Goal: Check status: Check status

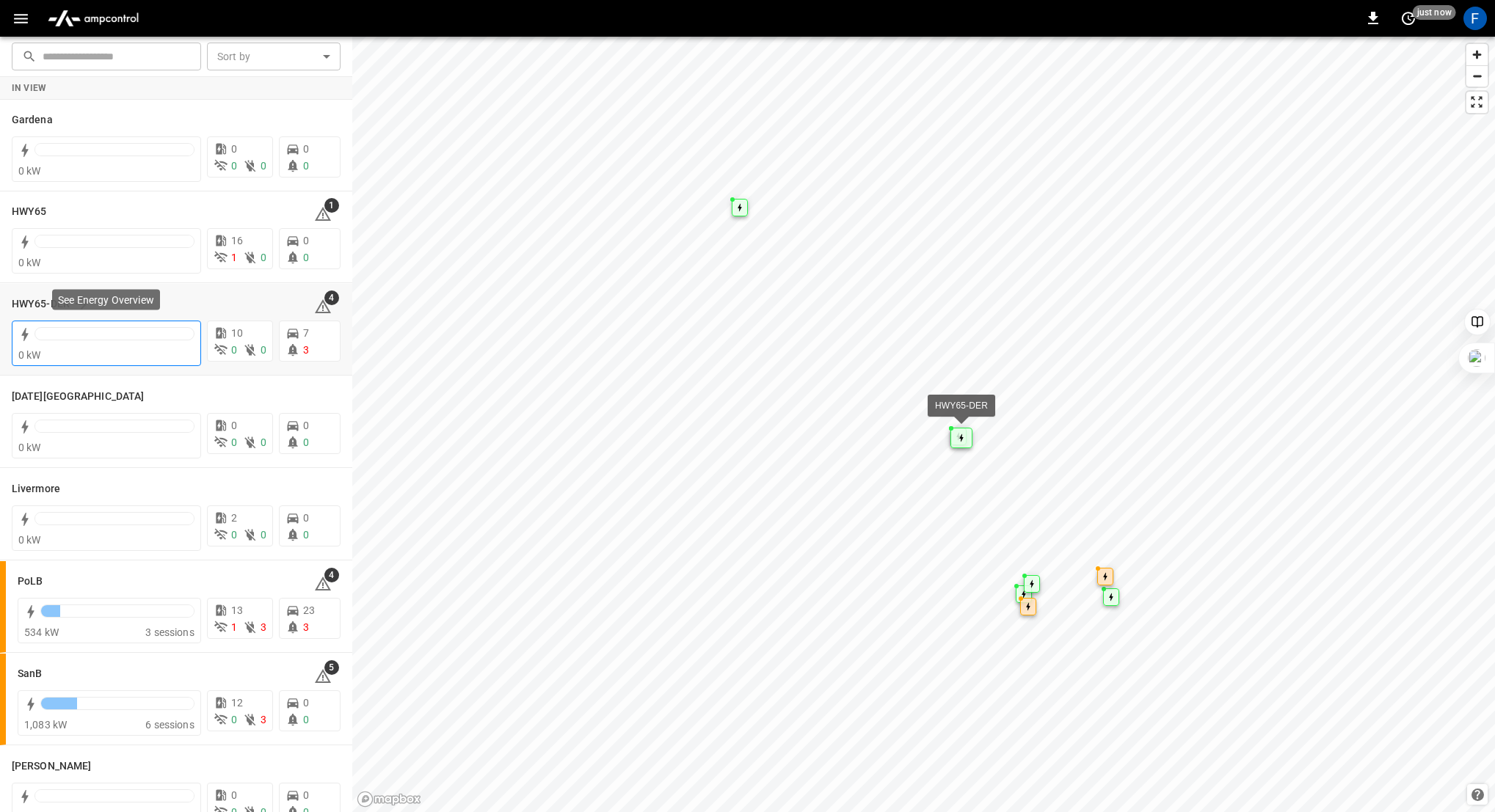
click at [83, 333] on div at bounding box center [114, 333] width 160 height 13
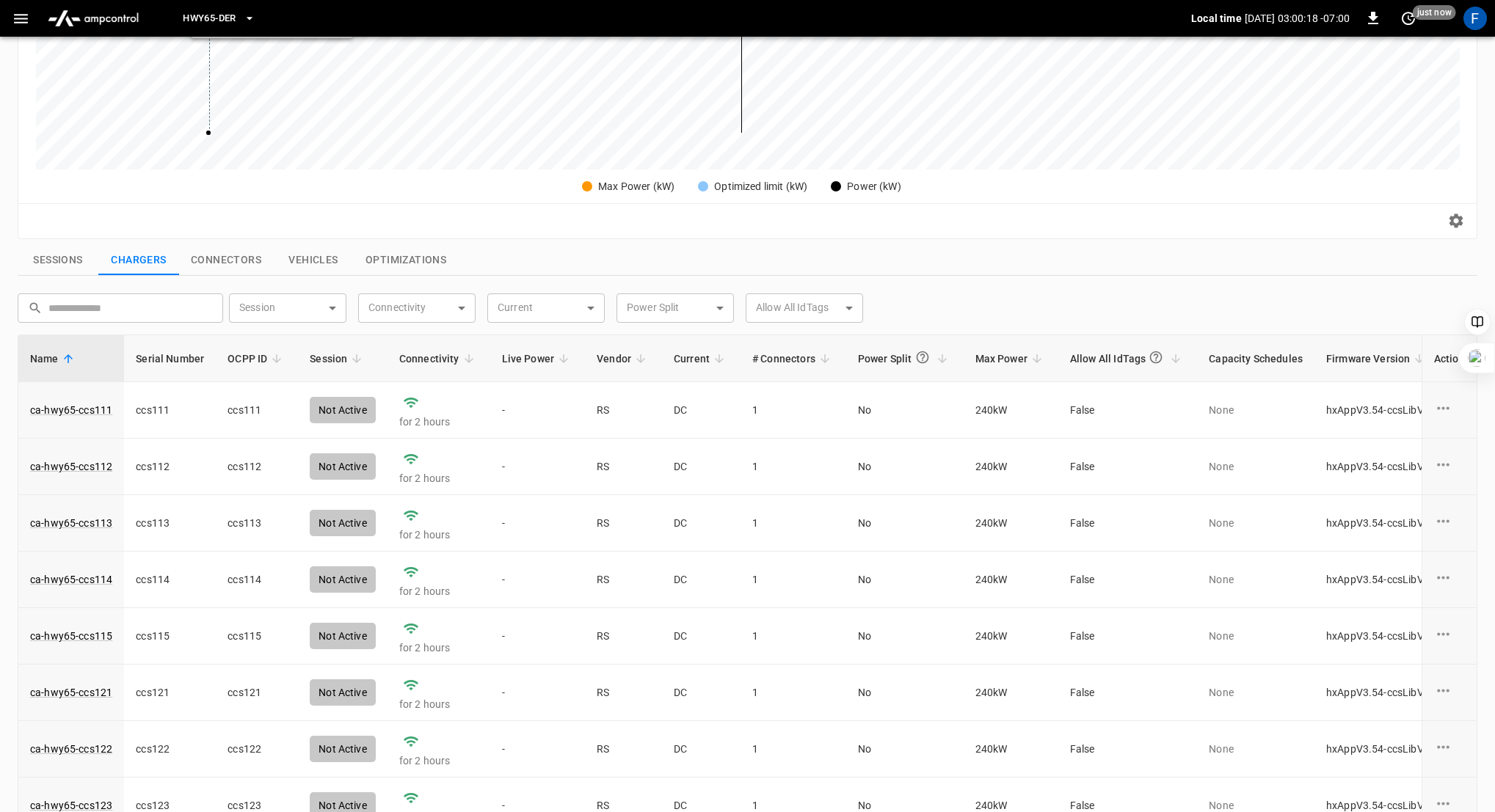
scroll to position [475, 0]
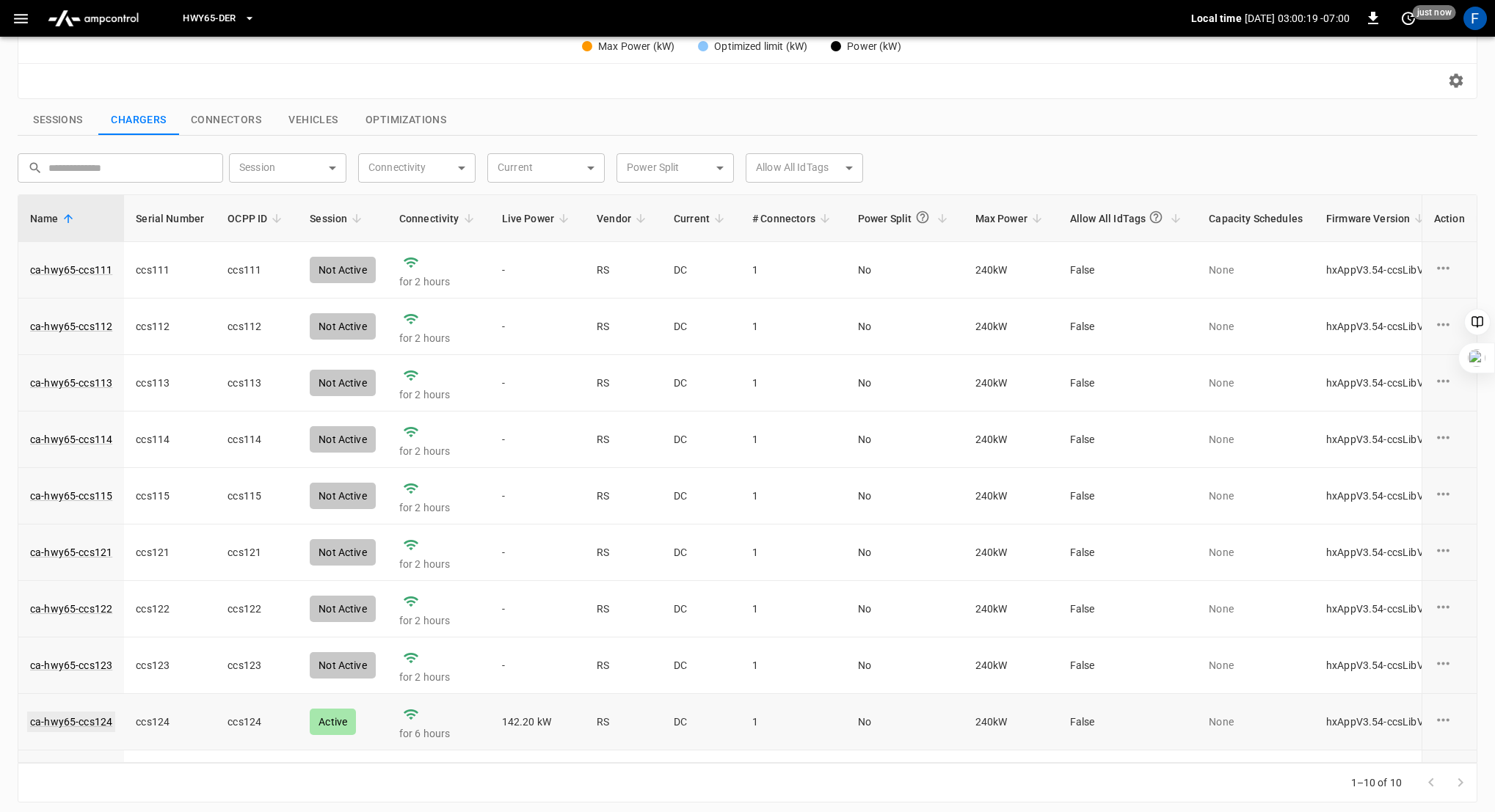
click at [74, 718] on link "ca-hwy65-ccs124" at bounding box center [70, 722] width 88 height 21
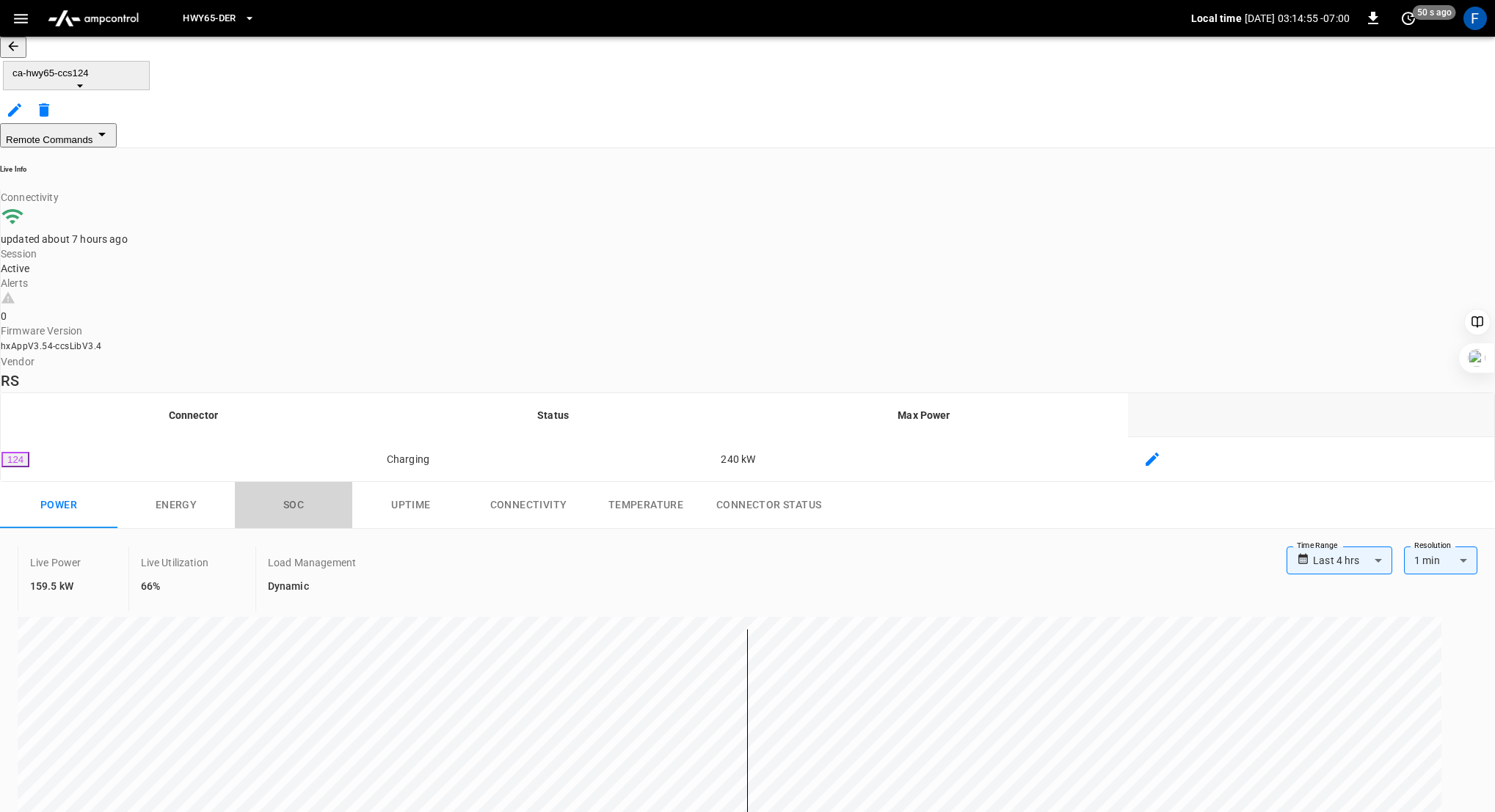
click at [312, 482] on button "SOC" at bounding box center [294, 505] width 117 height 47
click at [385, 546] on div "Live SoC -" at bounding box center [652, 578] width 1269 height 64
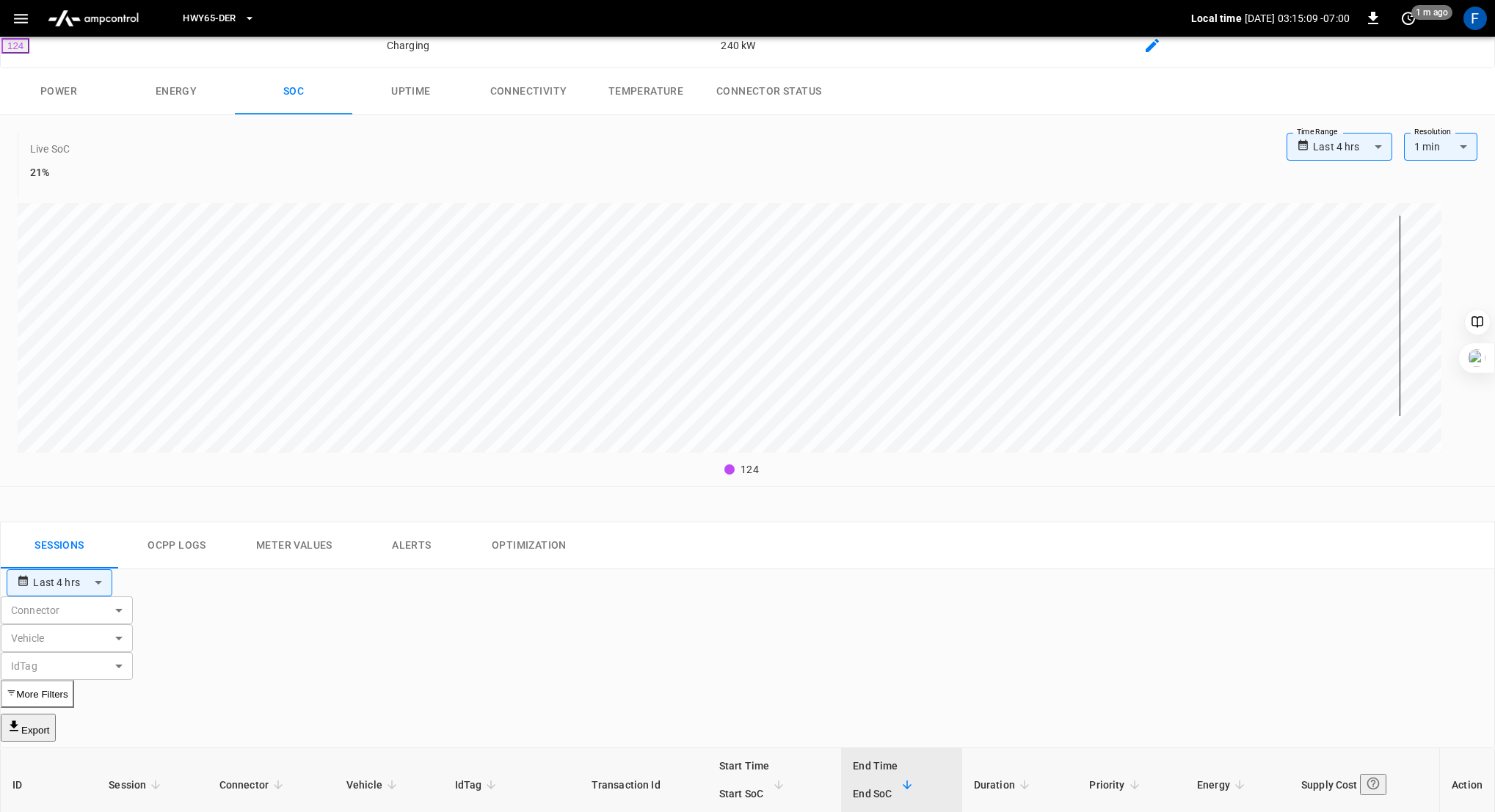
scroll to position [452, 0]
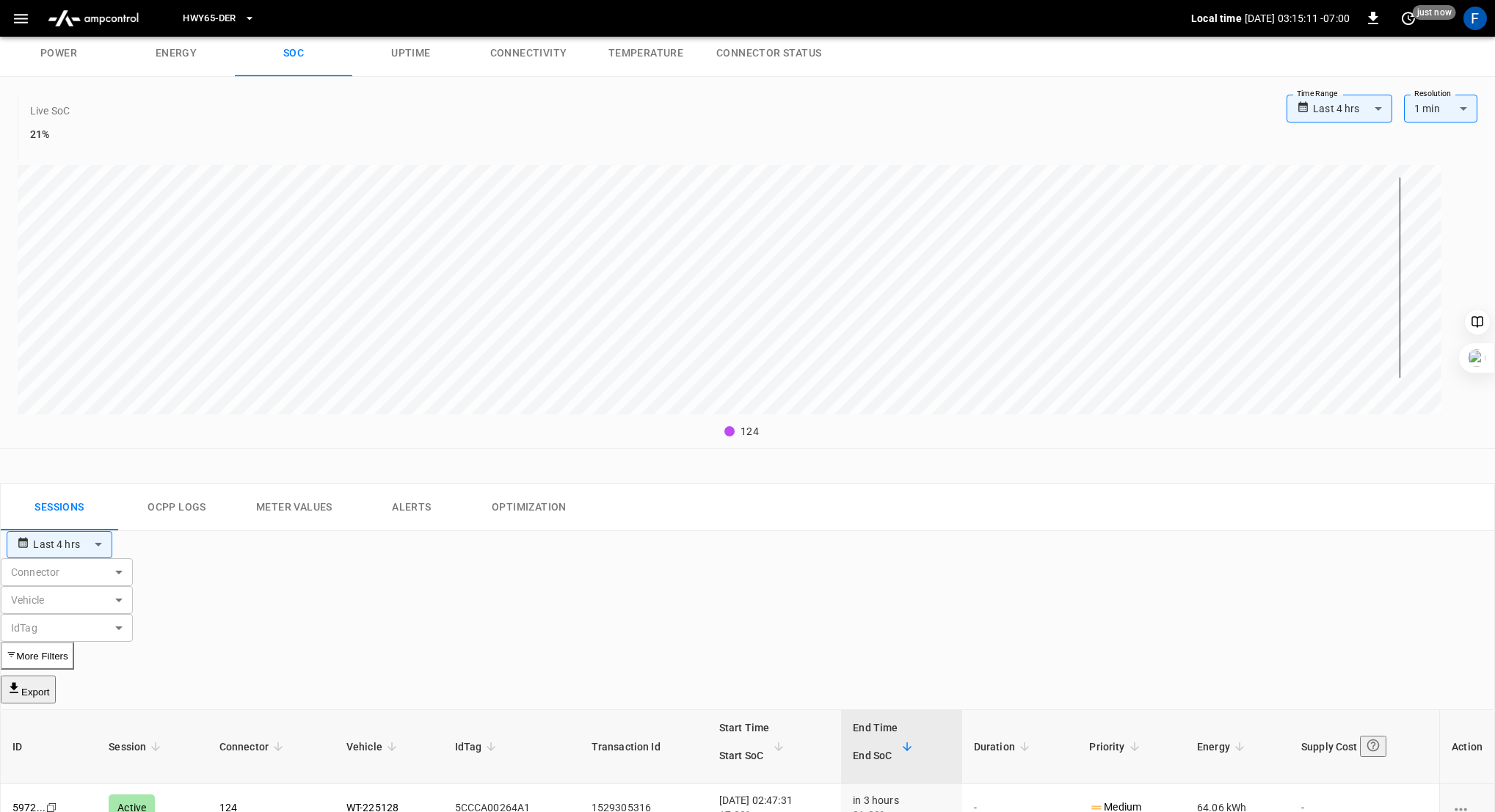
click at [178, 484] on button "Ocpp logs" at bounding box center [177, 507] width 117 height 47
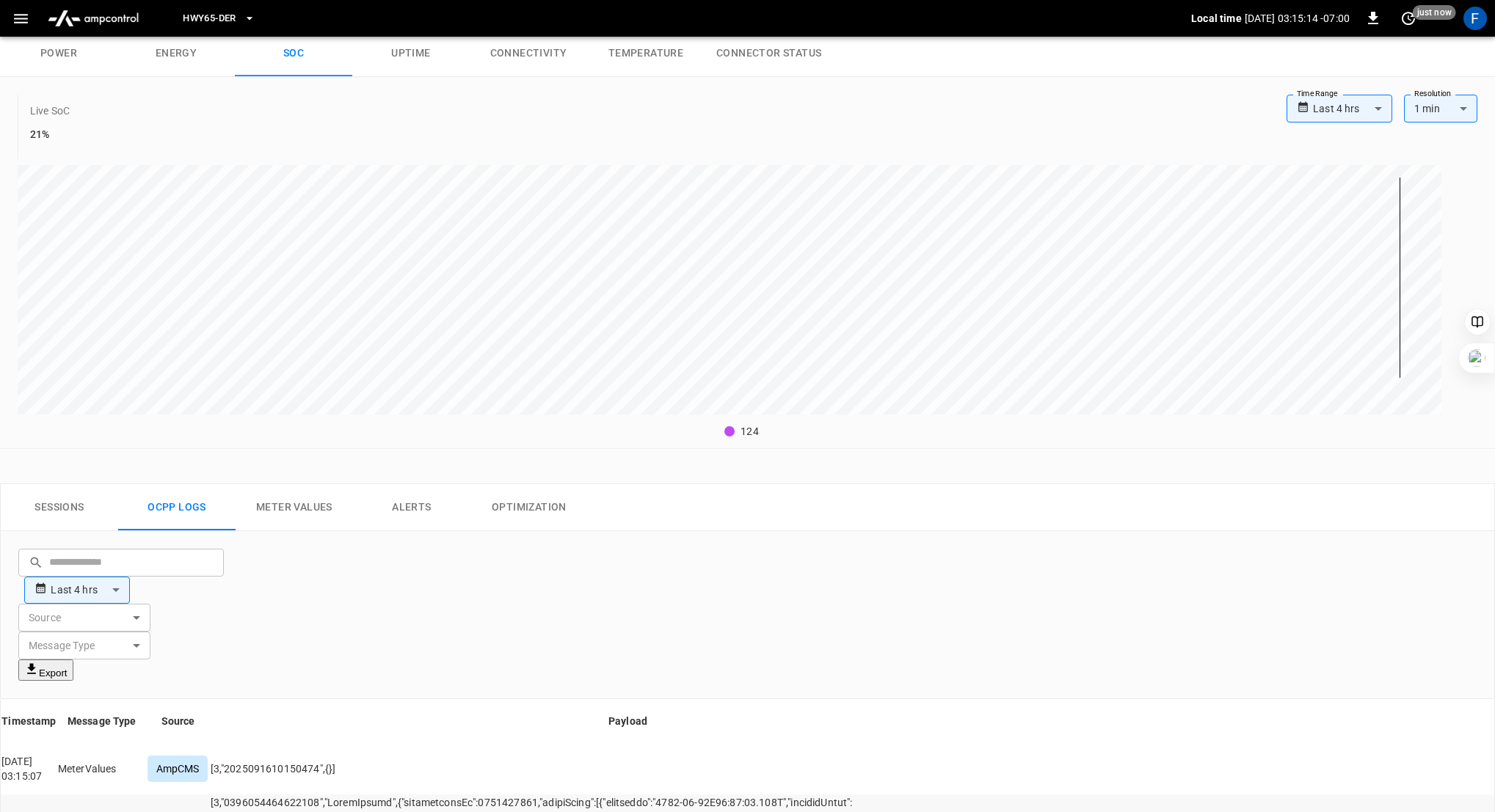
drag, startPoint x: 430, startPoint y: 616, endPoint x: 440, endPoint y: 616, distance: 10.0
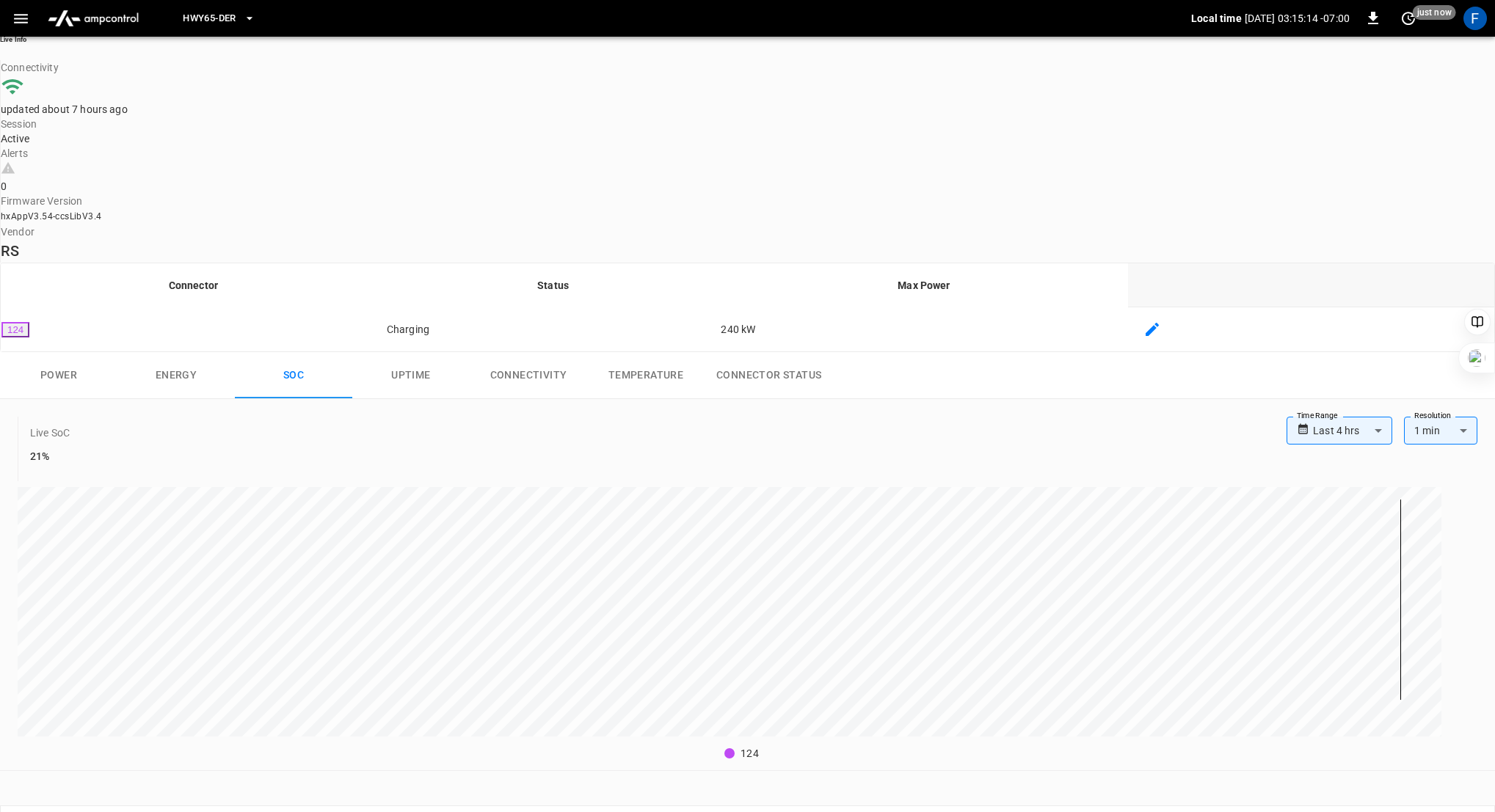
scroll to position [0, 0]
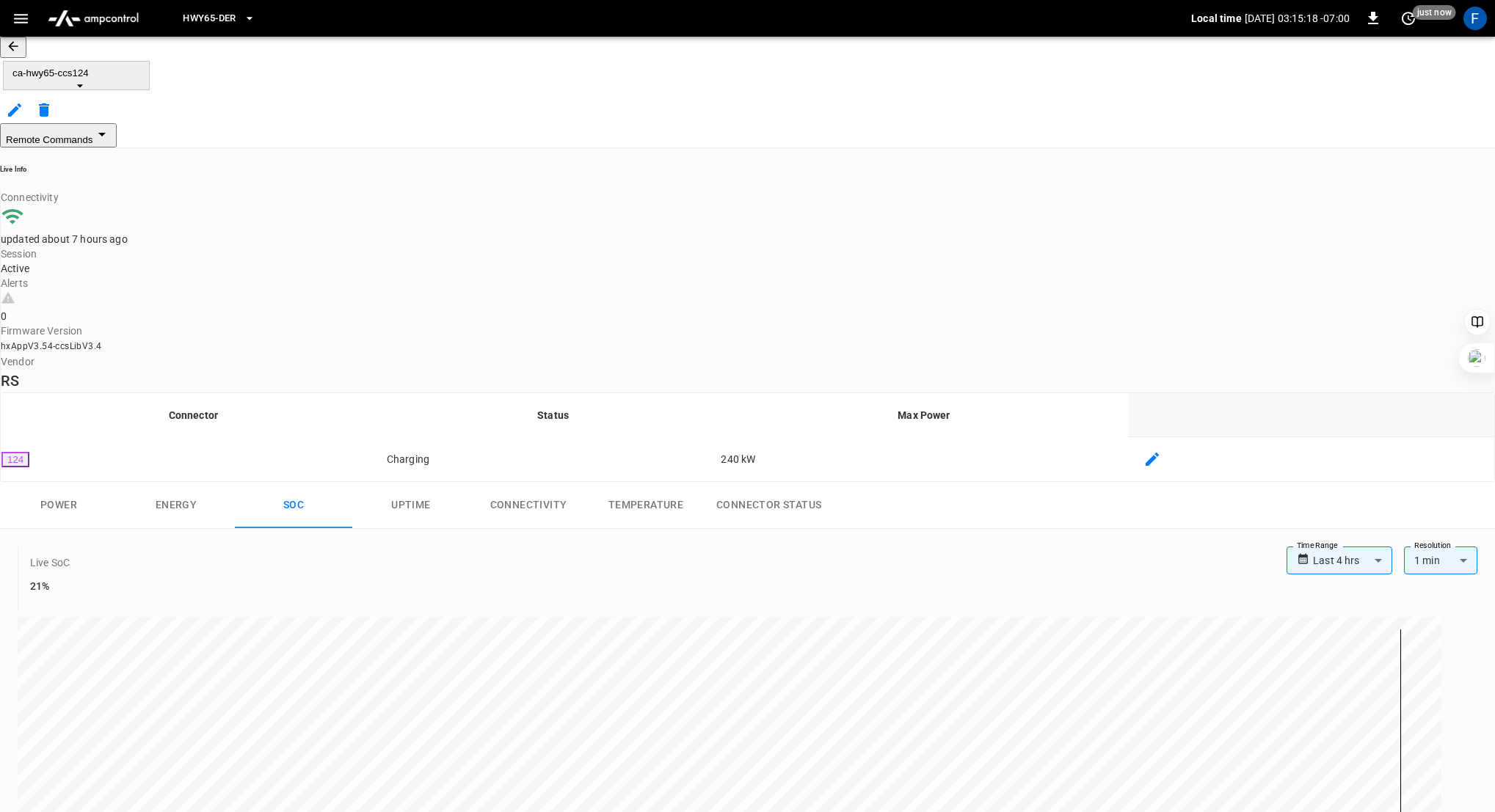
click at [21, 54] on icon "button" at bounding box center [13, 46] width 15 height 15
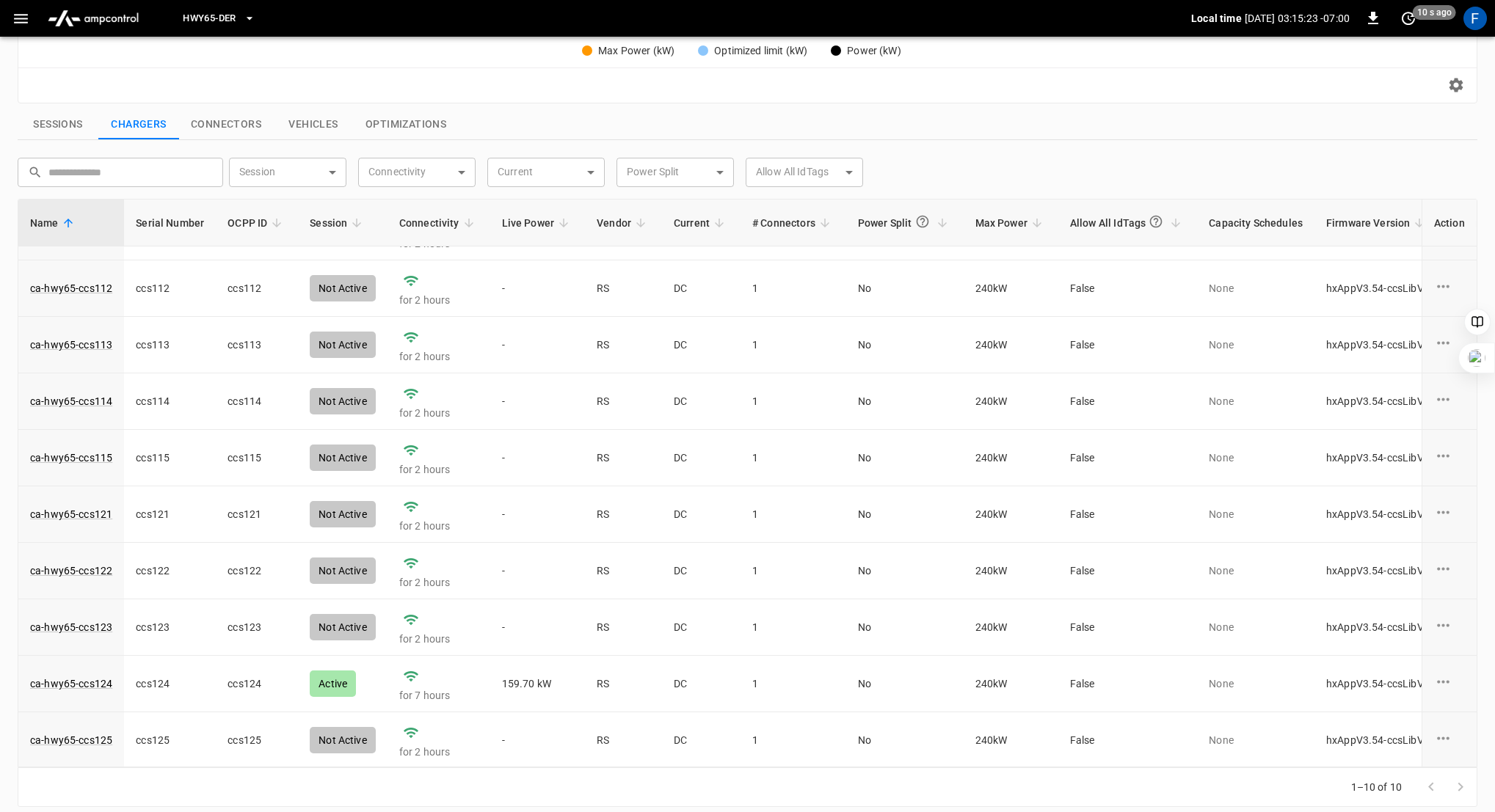
scroll to position [475, 0]
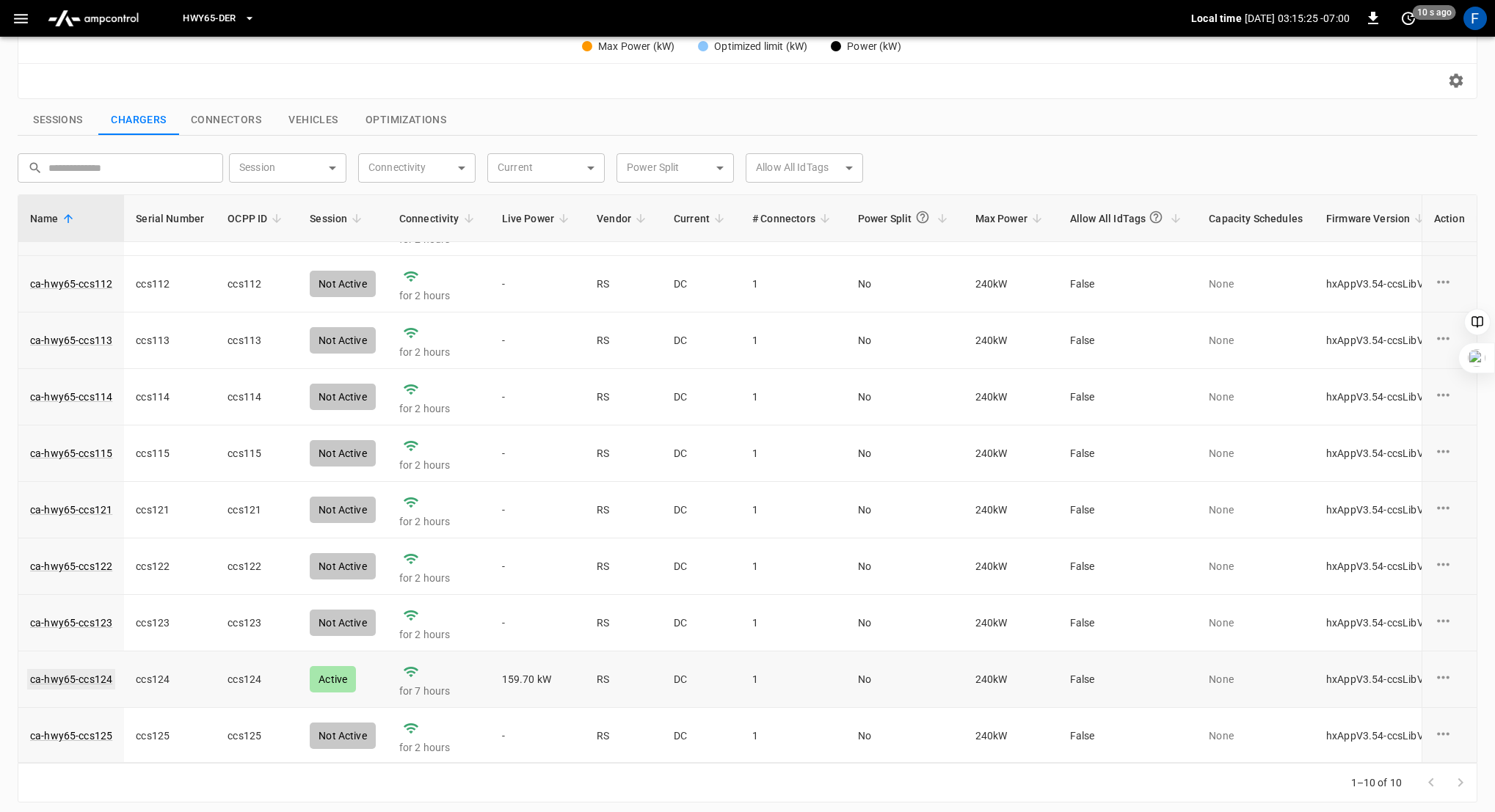
click at [89, 675] on link "ca-hwy65-ccs124" at bounding box center [70, 679] width 88 height 21
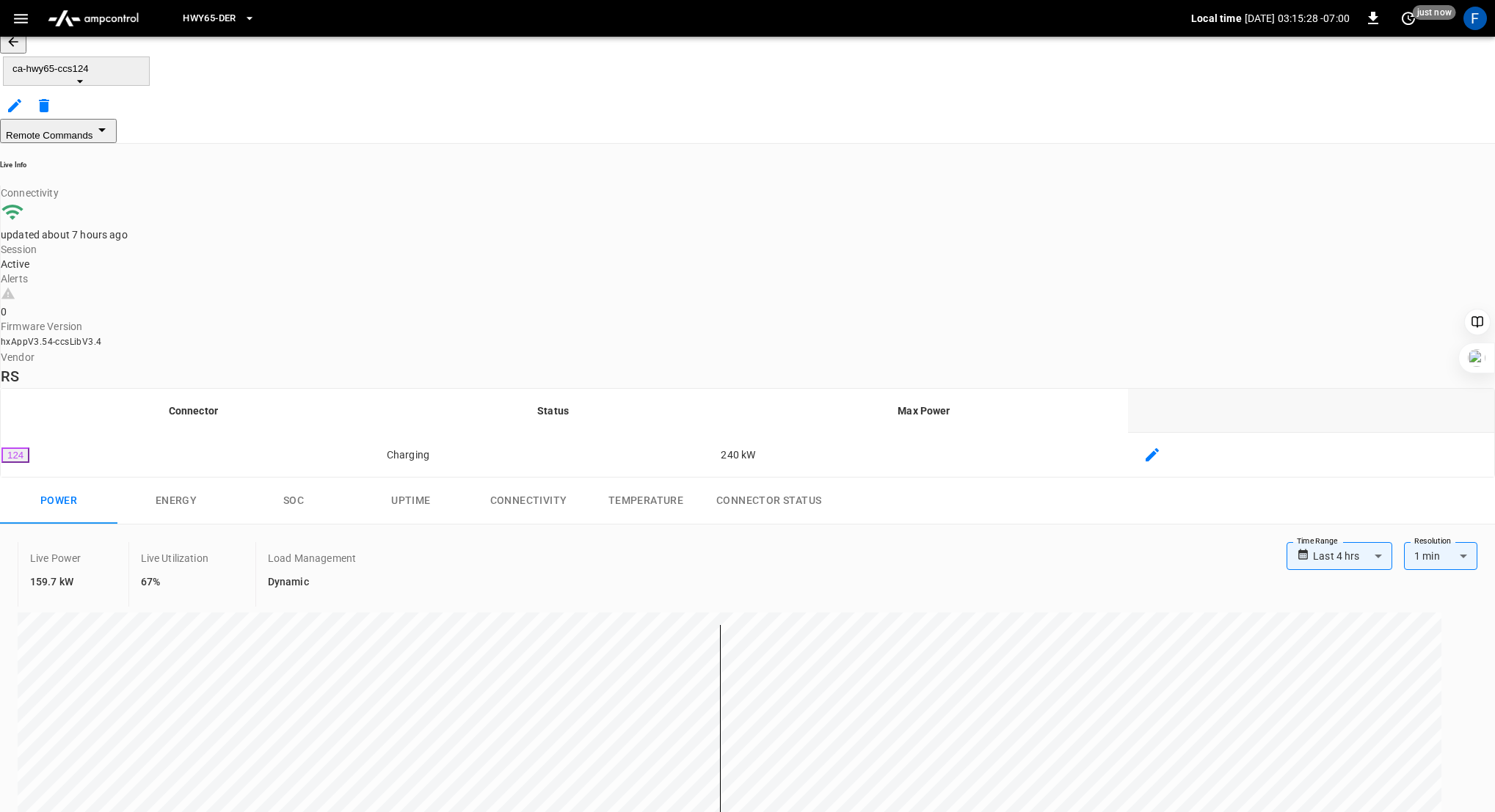
scroll to position [391, 0]
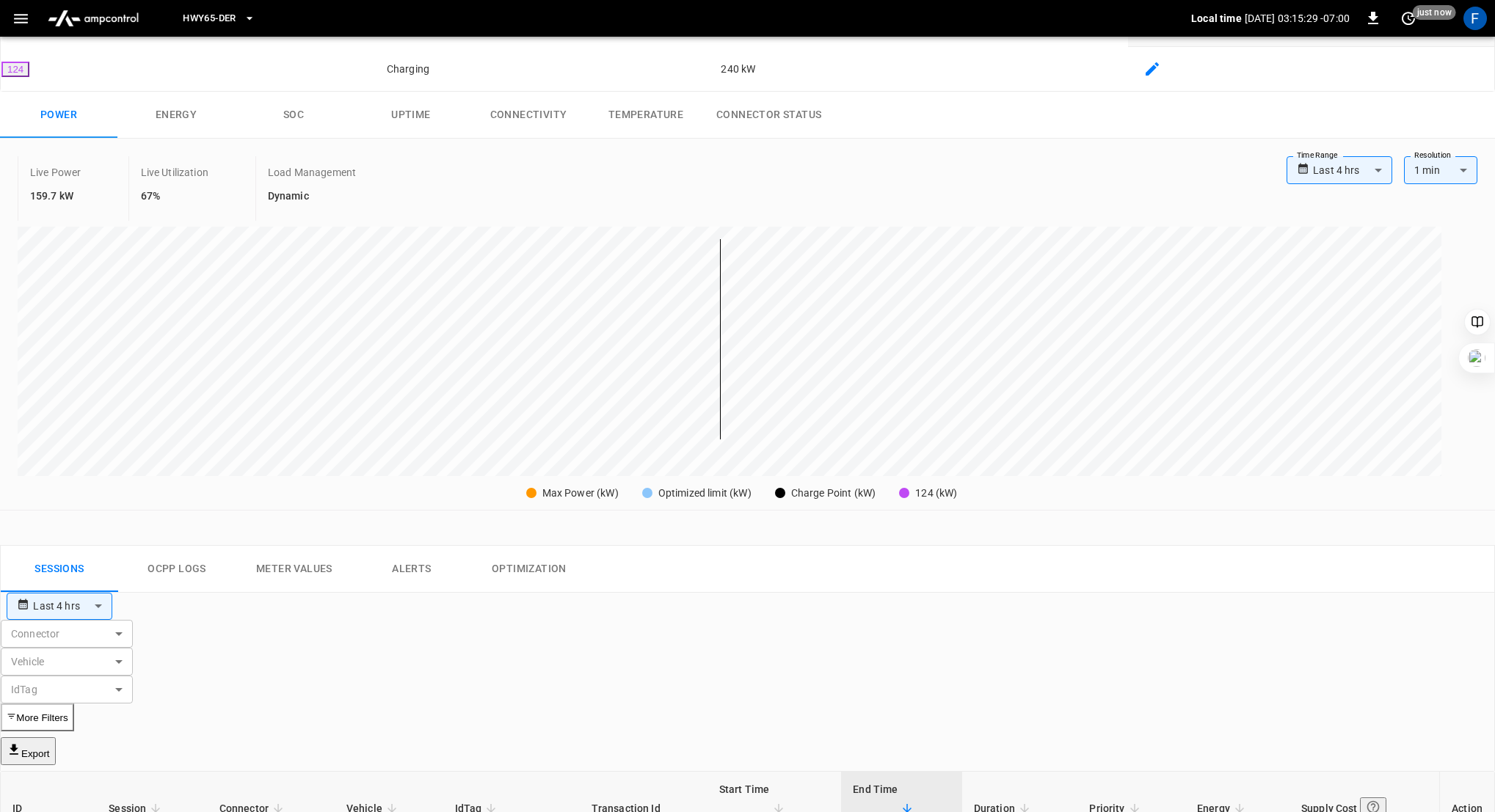
click at [189, 545] on button "Ocpp logs" at bounding box center [177, 568] width 117 height 47
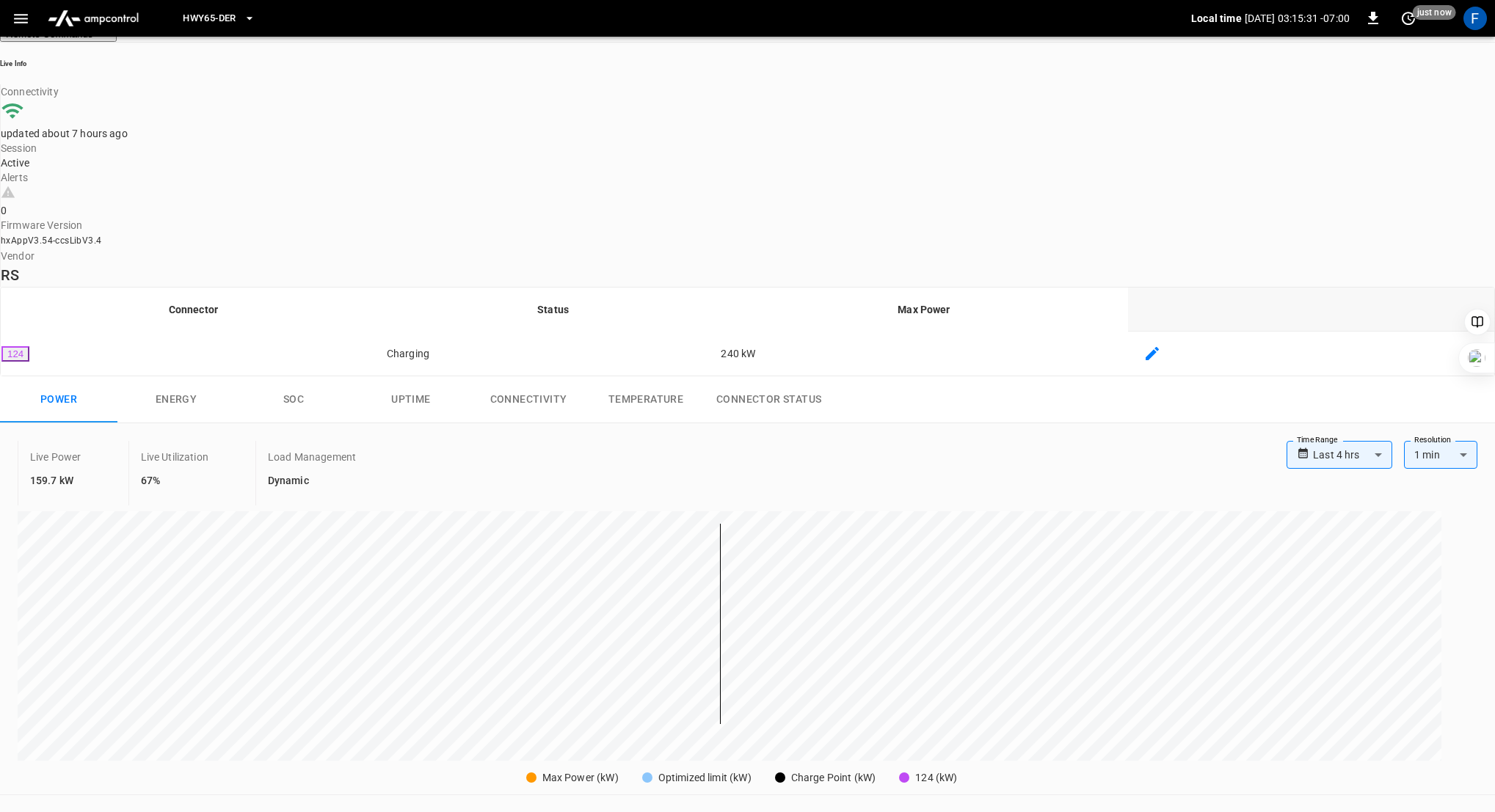
scroll to position [0, 0]
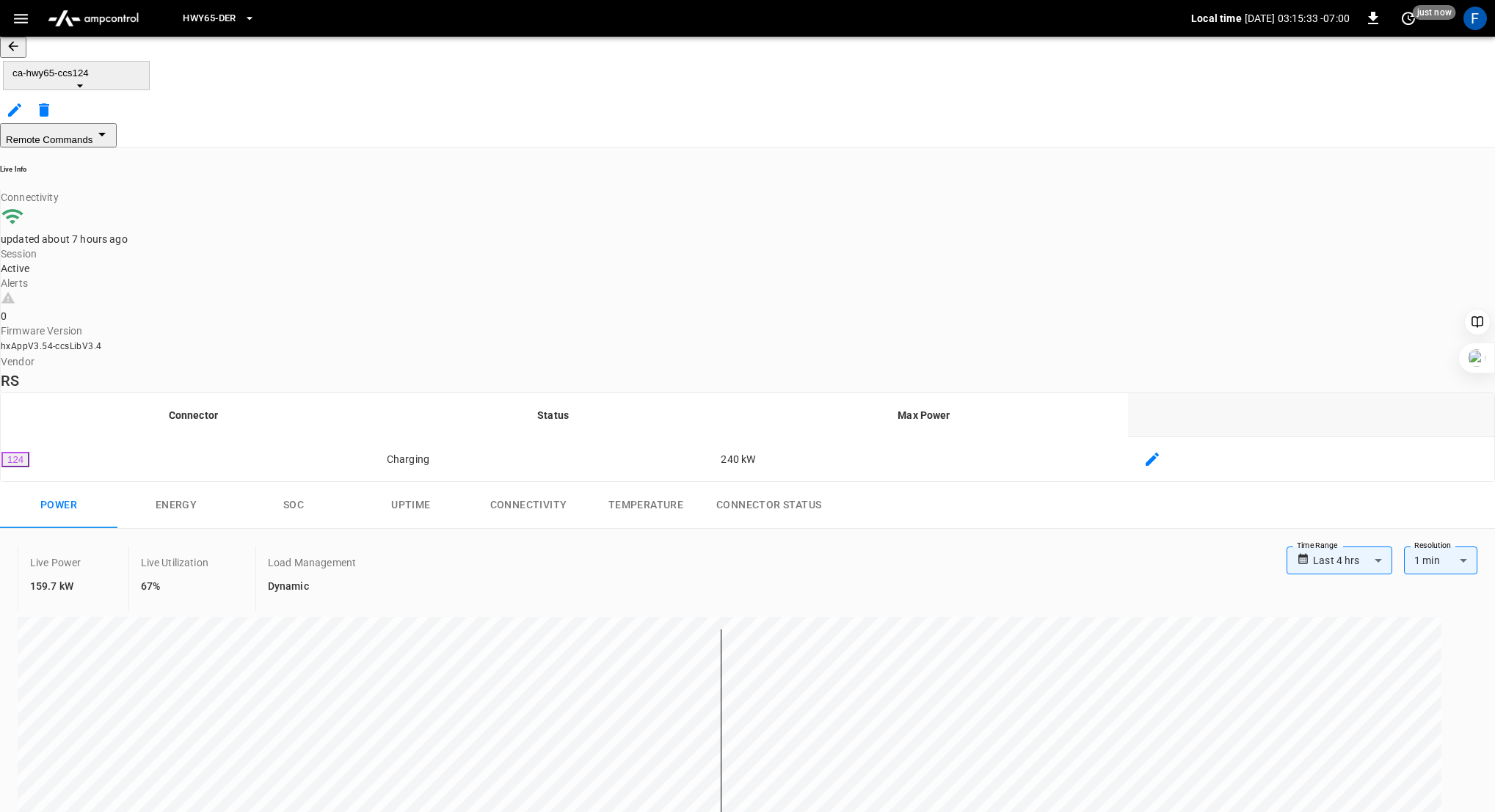
click at [309, 482] on button "SOC" at bounding box center [294, 505] width 117 height 47
